Goal: Information Seeking & Learning: Learn about a topic

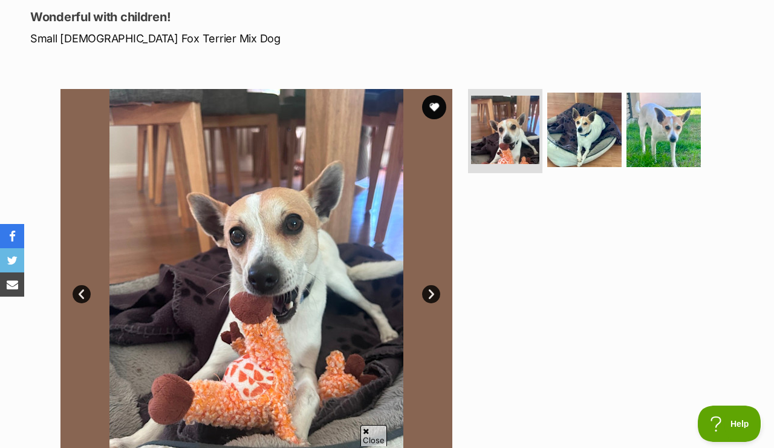
click at [431, 291] on link "Next" at bounding box center [431, 294] width 18 height 18
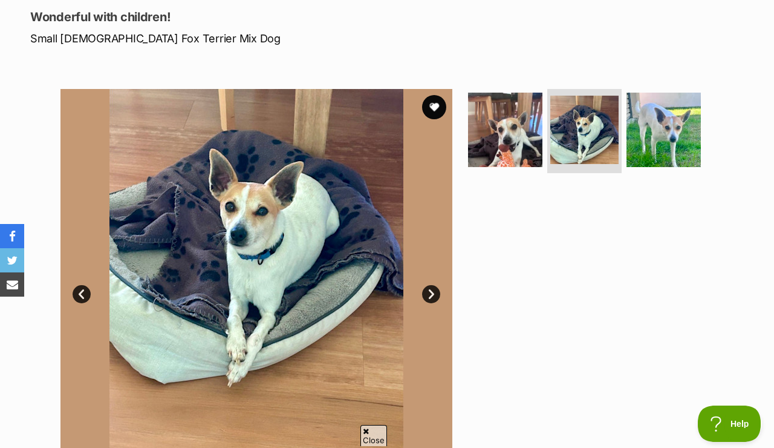
click at [431, 291] on link "Next" at bounding box center [431, 294] width 18 height 18
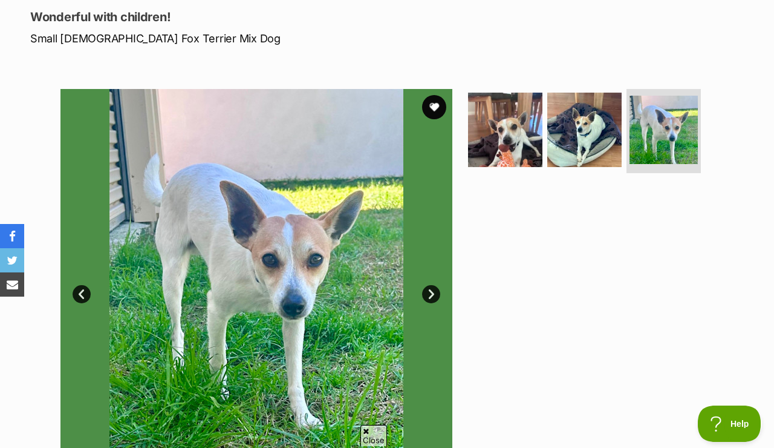
click at [431, 291] on link "Next" at bounding box center [431, 294] width 18 height 18
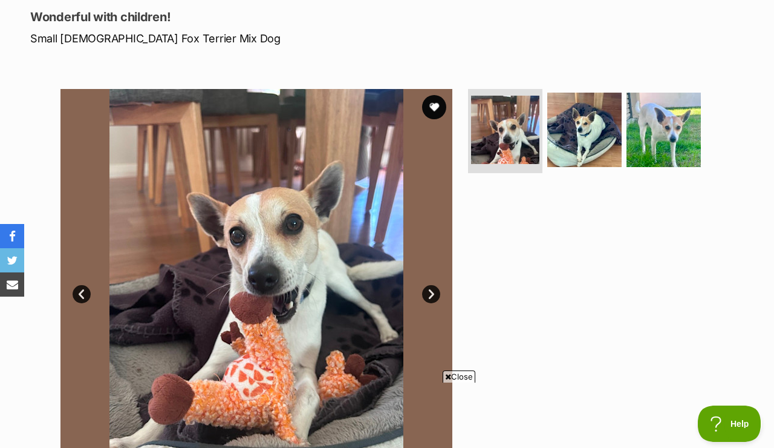
click at [431, 291] on link "Next" at bounding box center [431, 294] width 18 height 18
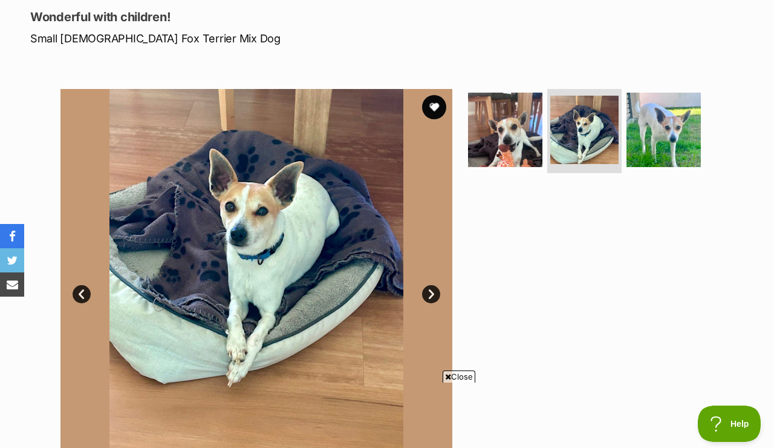
click at [431, 291] on link "Next" at bounding box center [431, 294] width 18 height 18
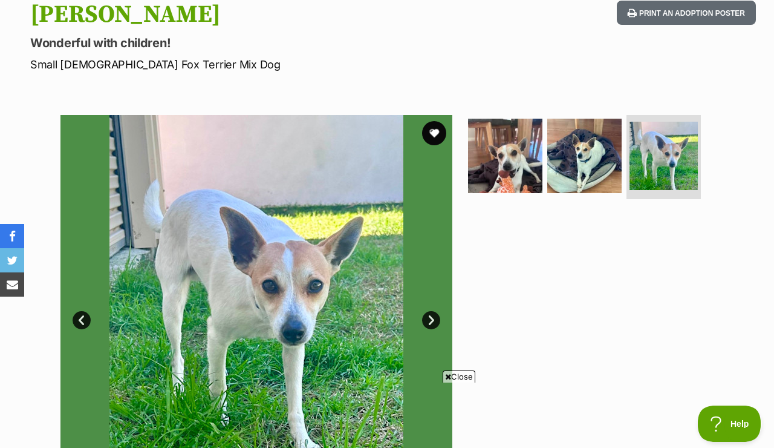
scroll to position [131, 0]
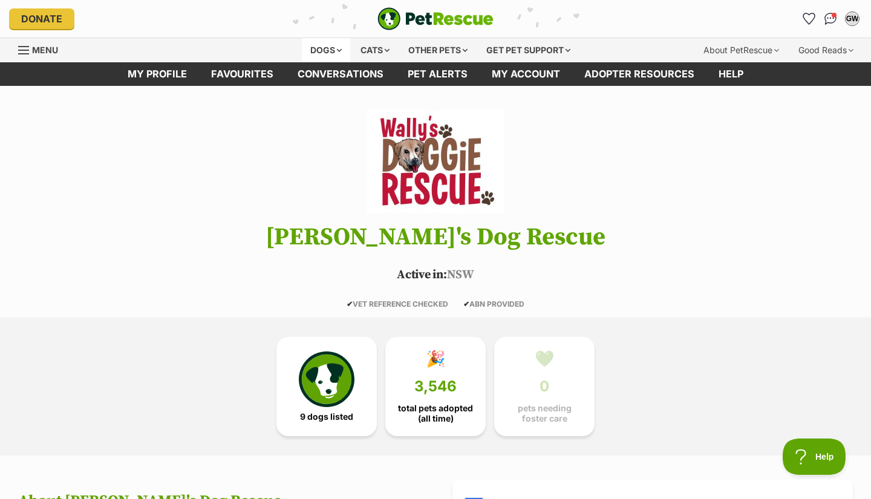
click at [315, 46] on div "Dogs" at bounding box center [326, 50] width 48 height 24
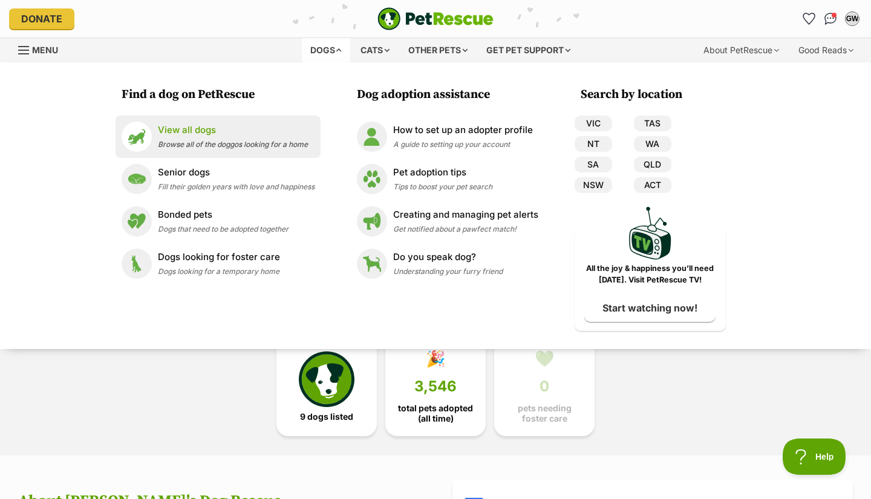
click at [194, 127] on p "View all dogs" at bounding box center [233, 130] width 150 height 14
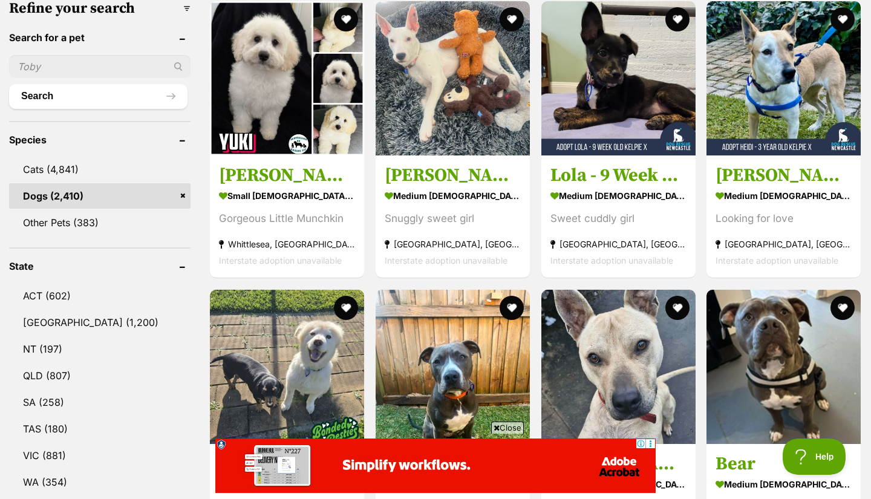
scroll to position [389, 0]
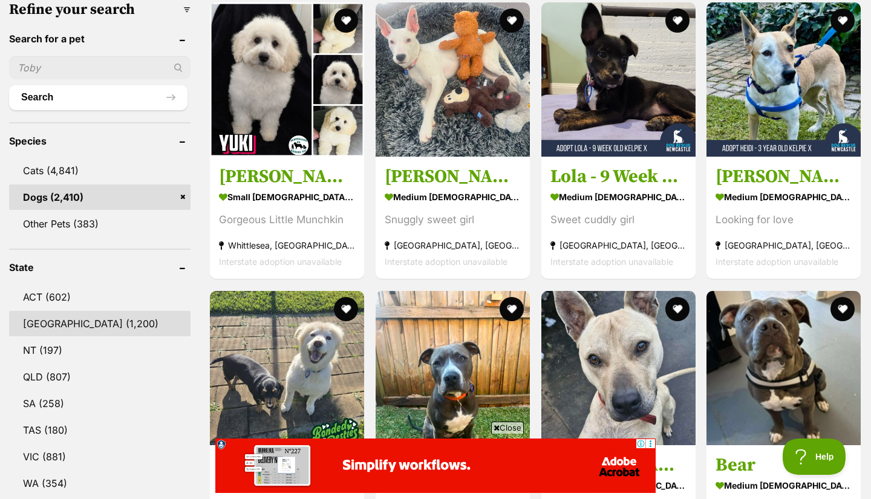
click at [83, 321] on link "NSW (1,200)" at bounding box center [100, 323] width 182 height 25
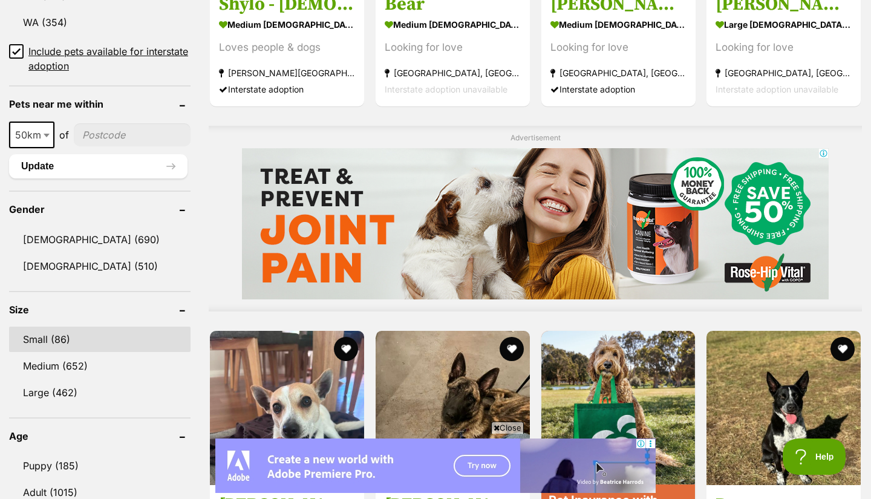
click at [59, 338] on link "Small (86)" at bounding box center [100, 339] width 182 height 25
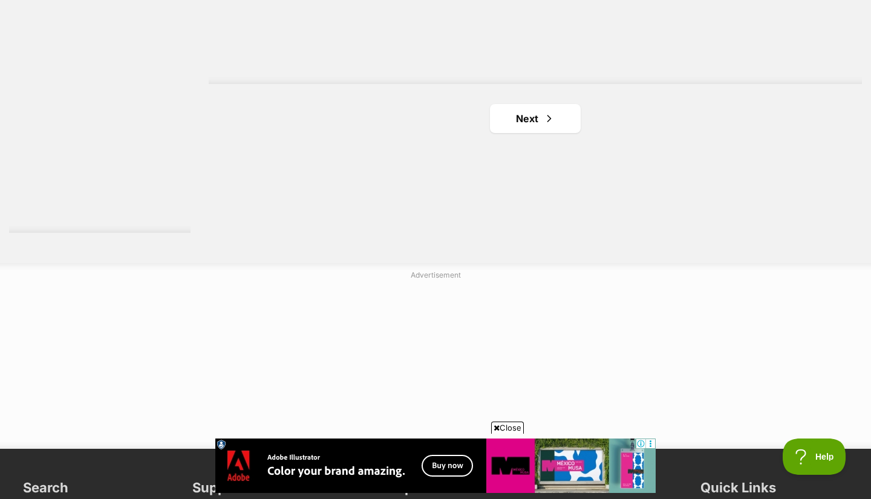
scroll to position [2283, 0]
click at [517, 109] on link "Next" at bounding box center [535, 117] width 91 height 29
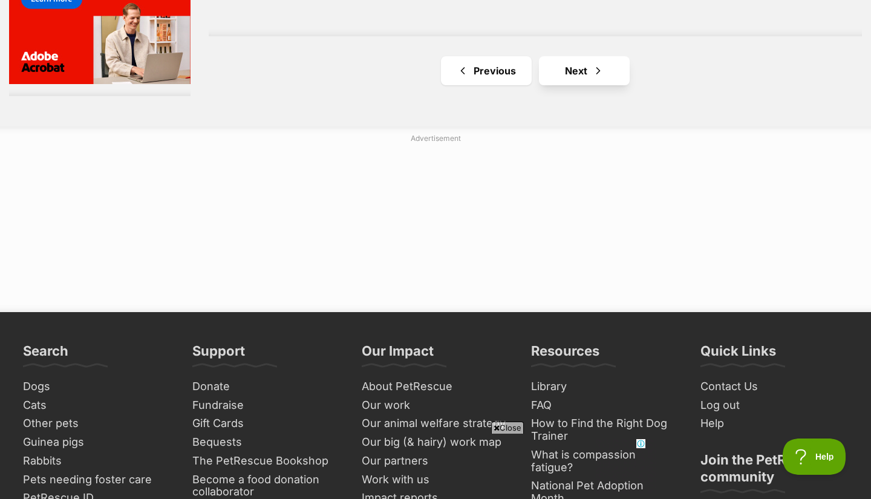
click at [591, 67] on link "Next" at bounding box center [584, 70] width 91 height 29
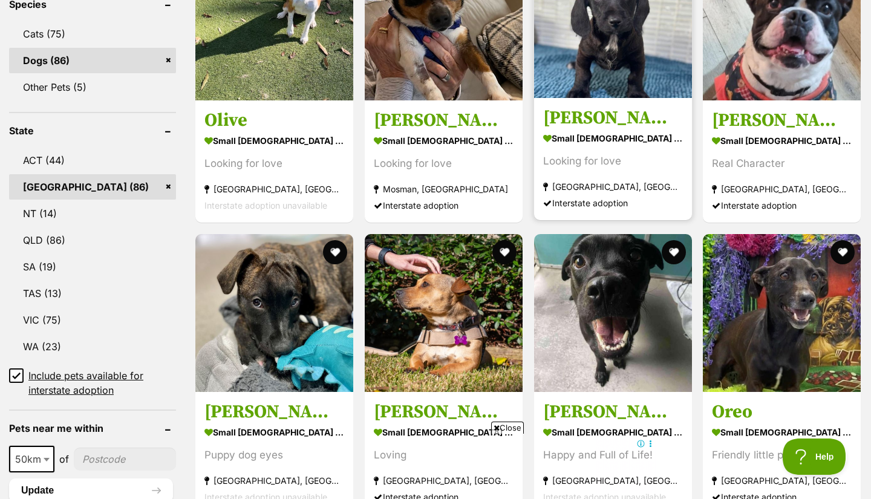
scroll to position [540, 0]
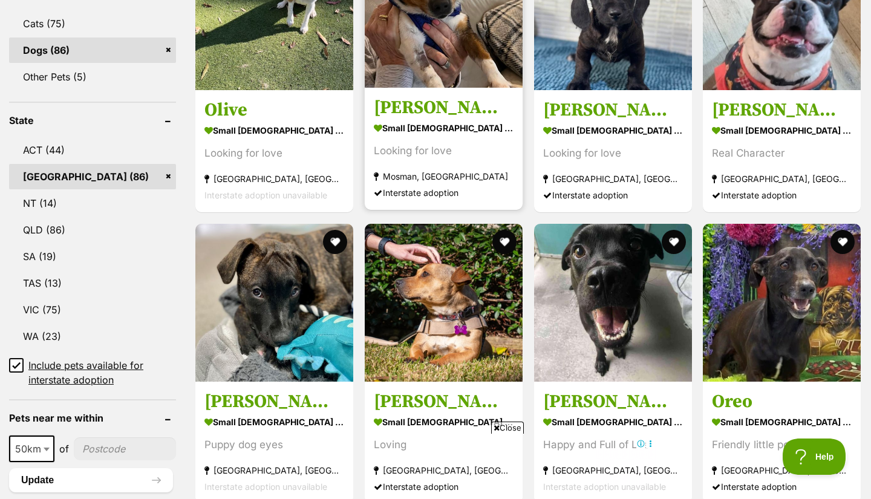
click at [407, 27] on img at bounding box center [444, 9] width 158 height 158
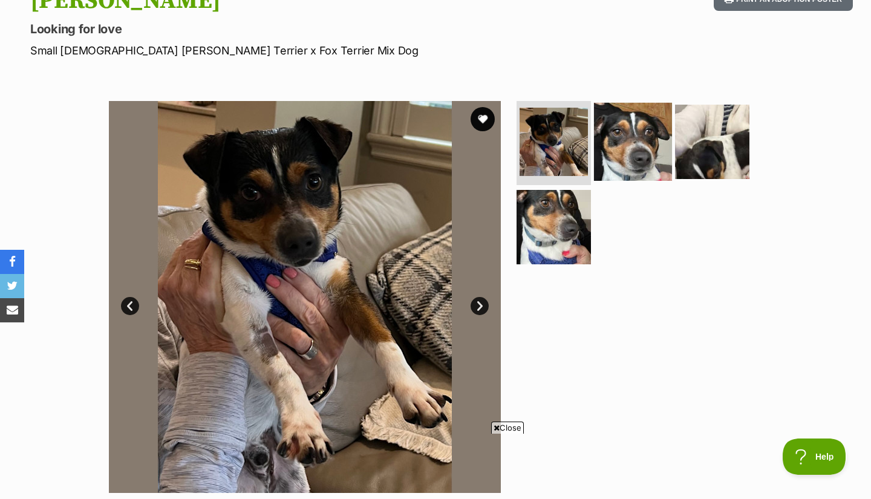
click at [620, 136] on img at bounding box center [633, 141] width 78 height 78
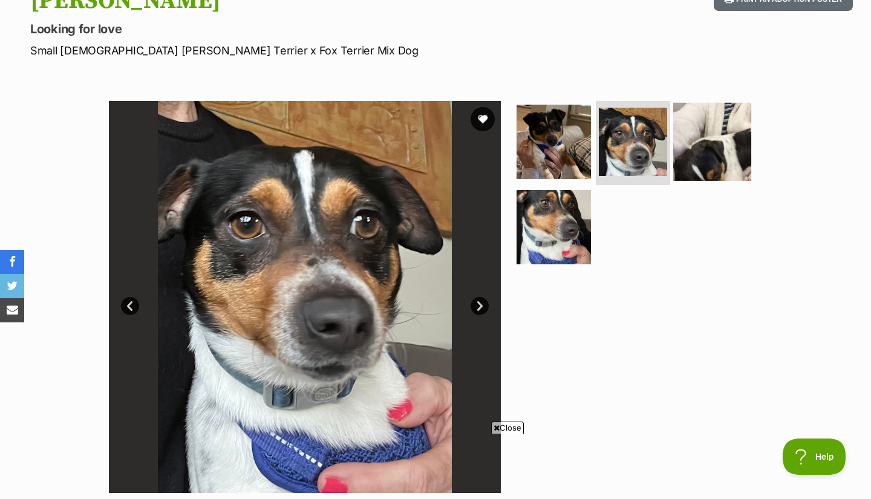
click at [718, 160] on img at bounding box center [712, 141] width 78 height 78
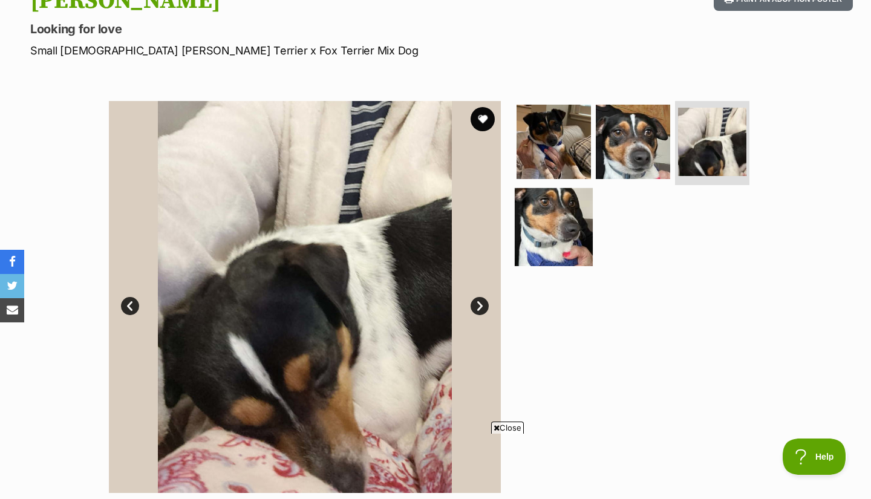
click at [576, 227] on img at bounding box center [554, 227] width 78 height 78
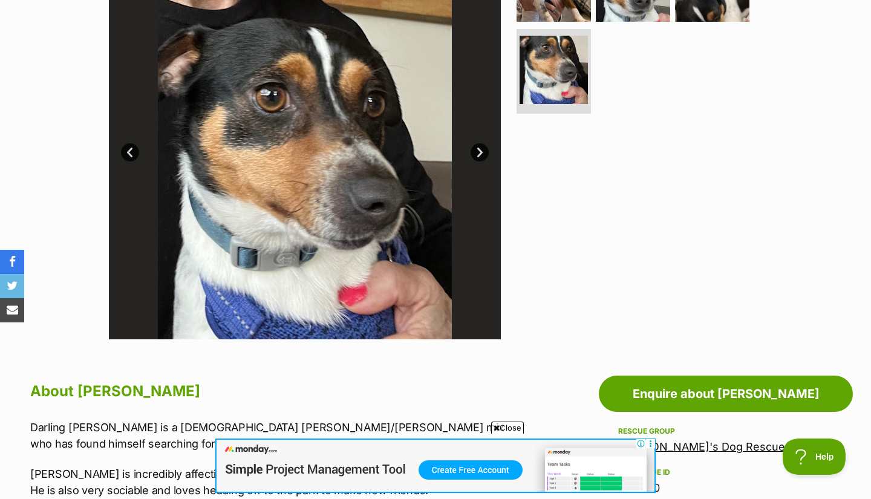
scroll to position [304, 0]
